Goal: Navigation & Orientation: Find specific page/section

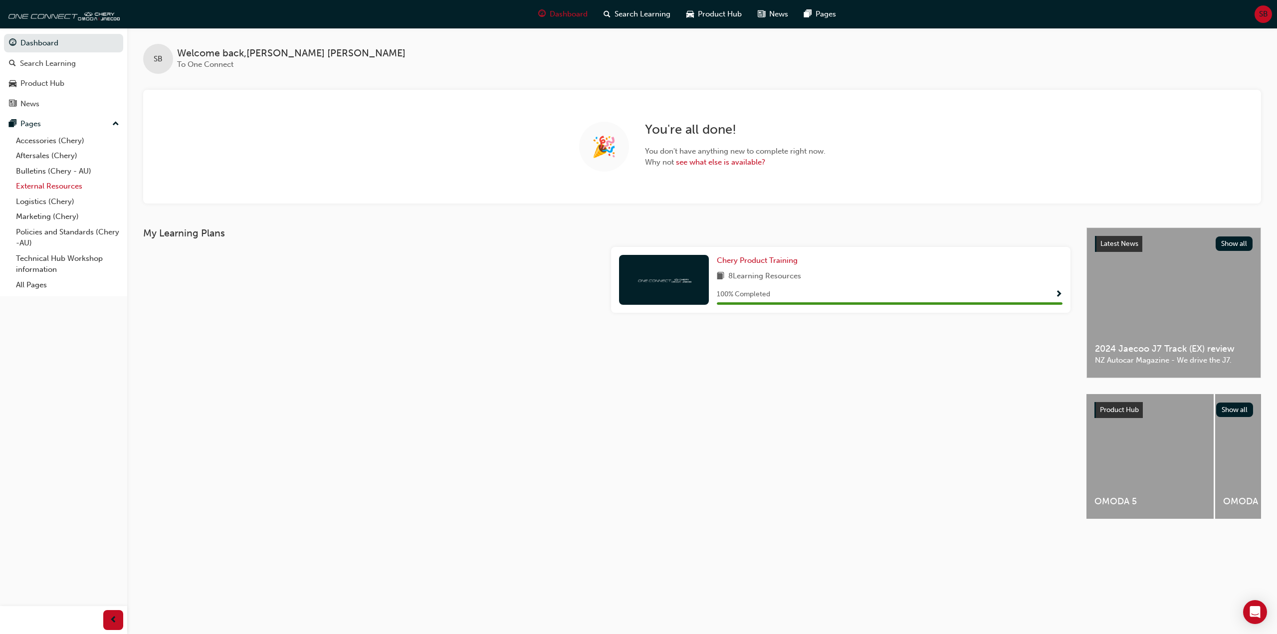
click at [30, 188] on link "External Resources" at bounding box center [67, 186] width 111 height 15
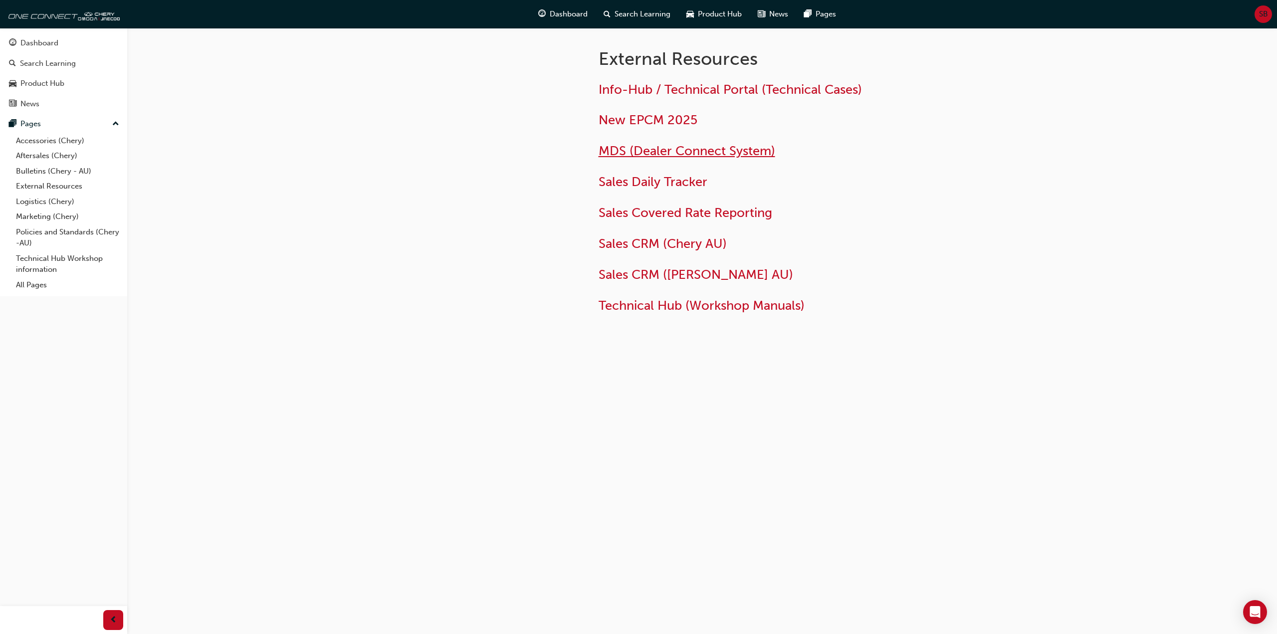
click at [641, 150] on span "MDS (Dealer Connect System)" at bounding box center [687, 150] width 177 height 15
click at [648, 119] on span "New EPCM 2025" at bounding box center [648, 119] width 99 height 15
